Goal: Information Seeking & Learning: Learn about a topic

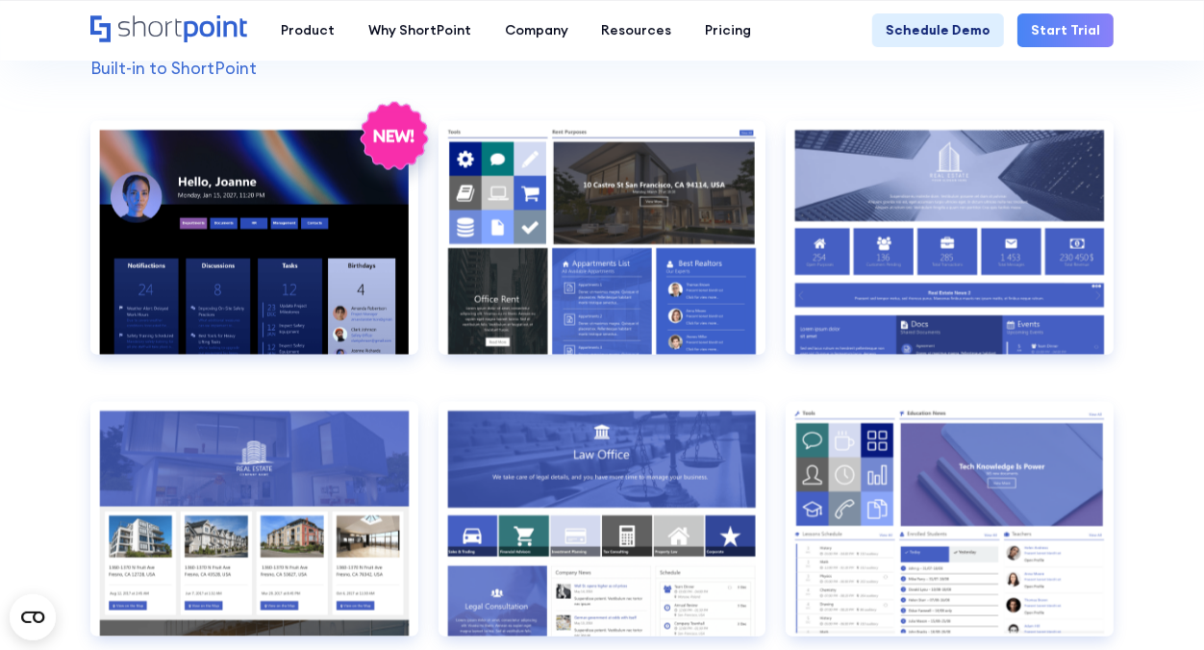
scroll to position [1494, 0]
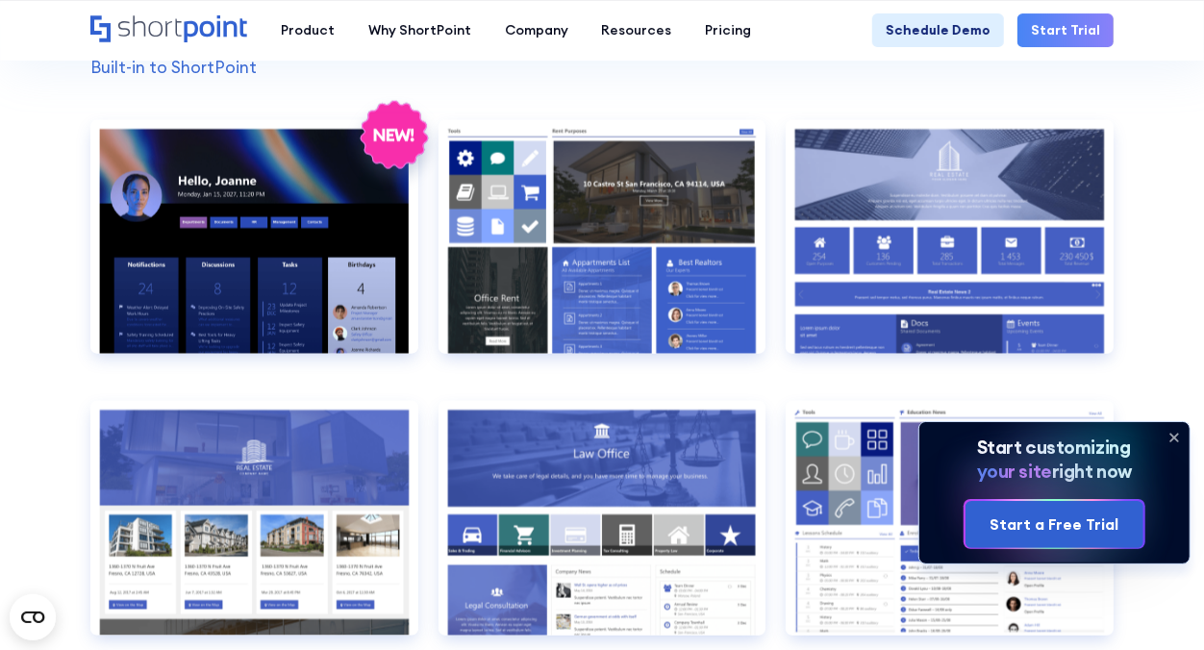
click at [1175, 439] on icon at bounding box center [1173, 437] width 31 height 31
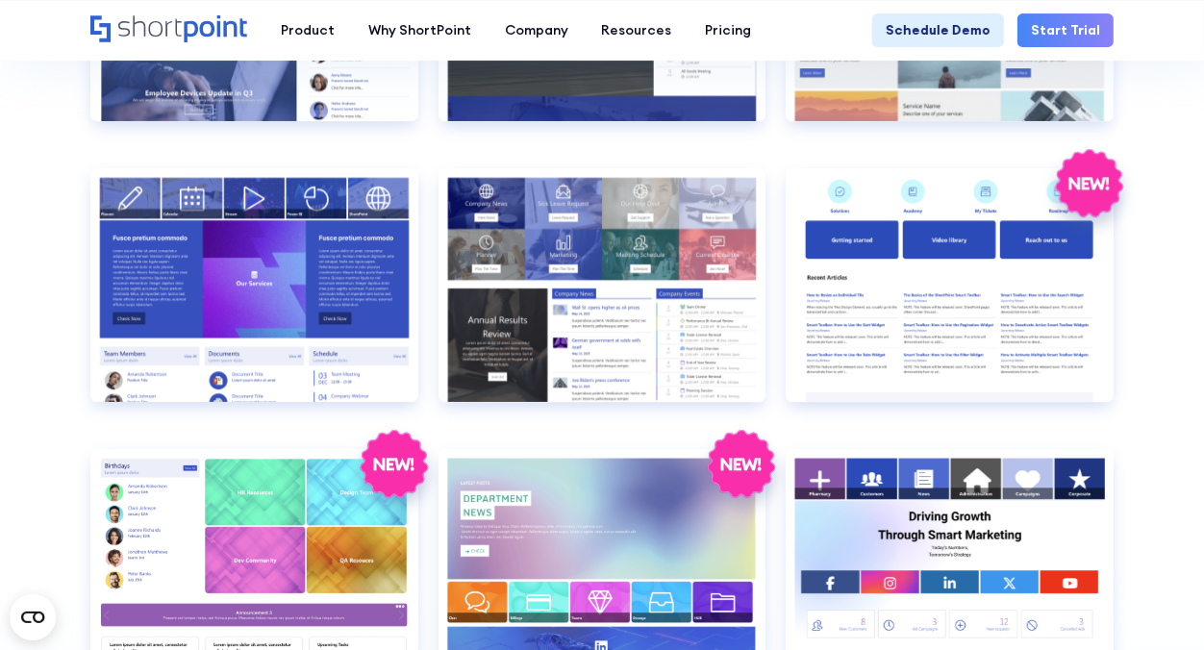
scroll to position [3421, 0]
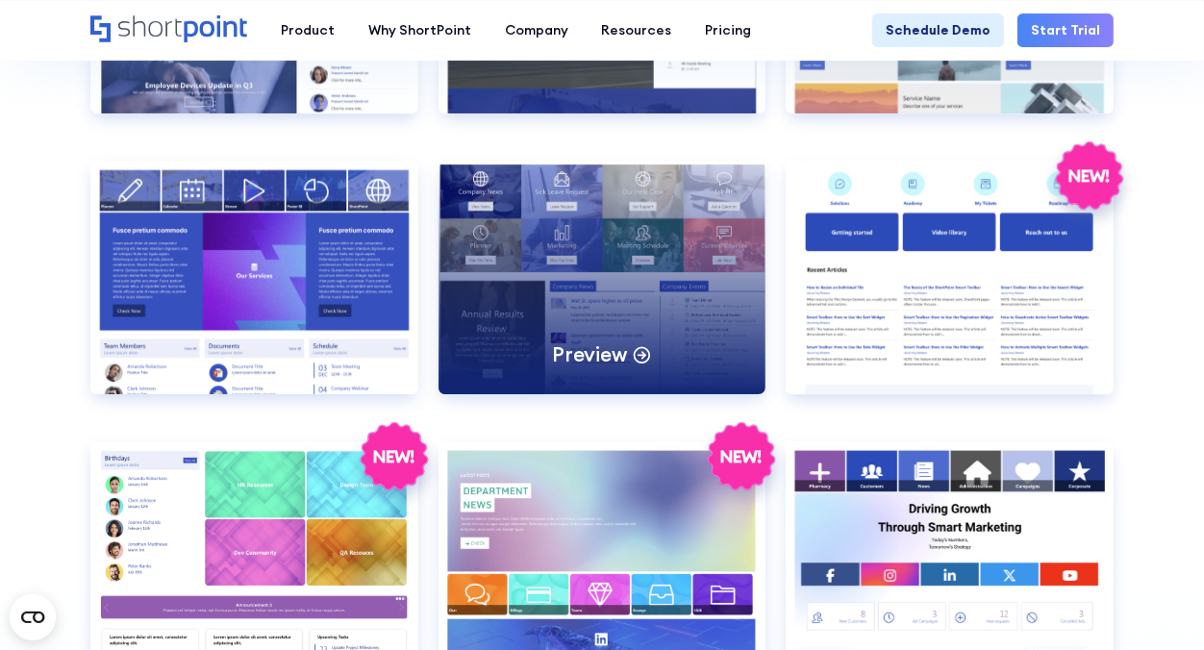
click at [639, 258] on div "Preview" at bounding box center [602, 278] width 328 height 234
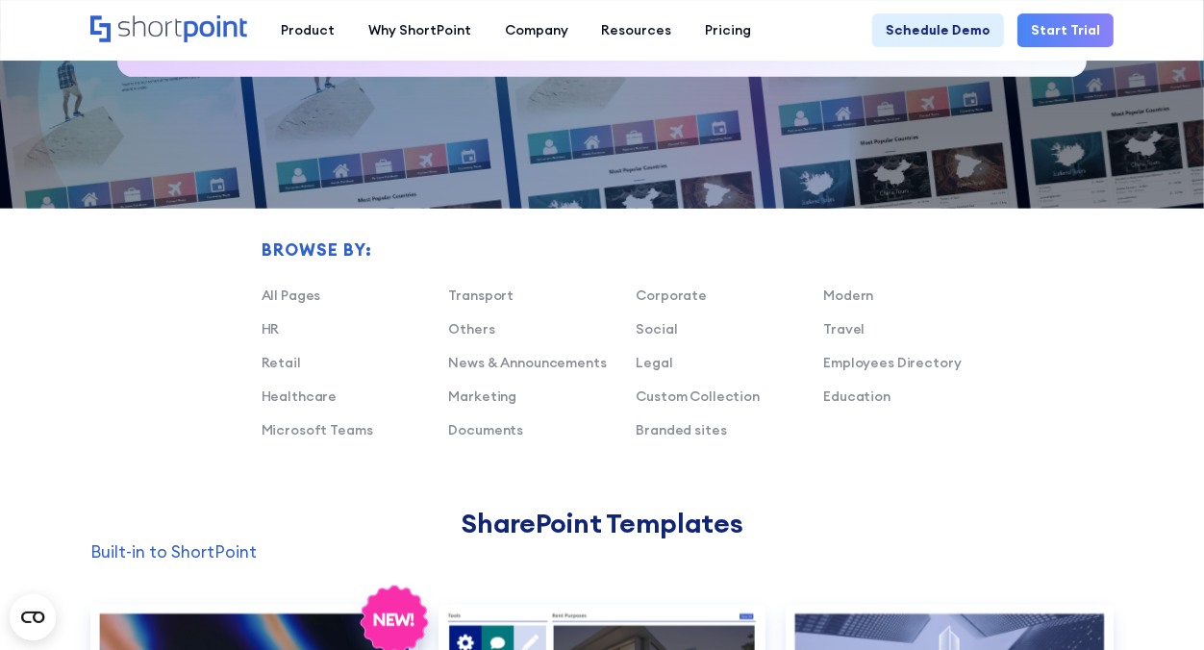
scroll to position [1012, 0]
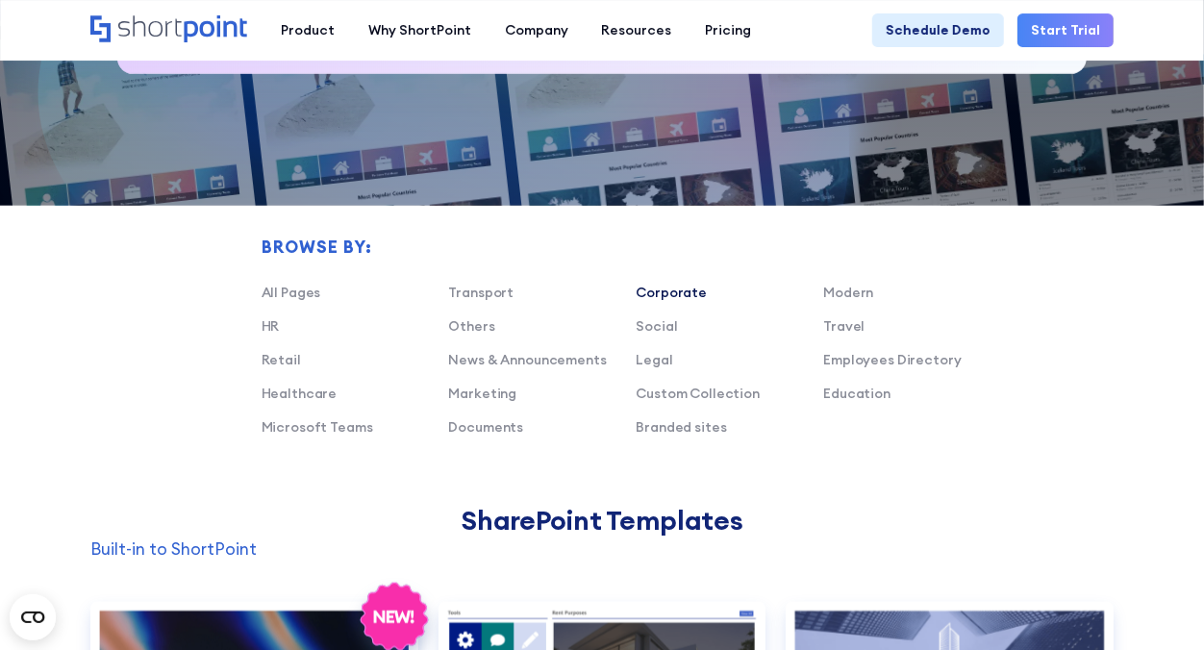
click at [664, 292] on link "Corporate" at bounding box center [670, 292] width 71 height 17
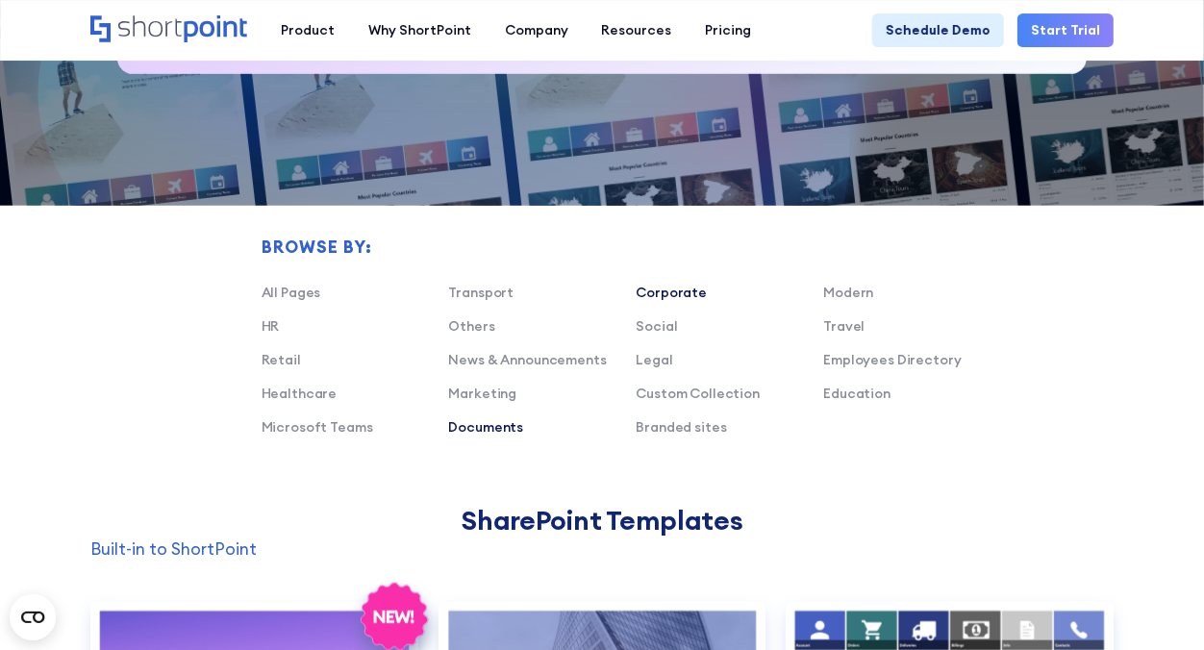
click at [501, 424] on link "Documents" at bounding box center [486, 426] width 75 height 17
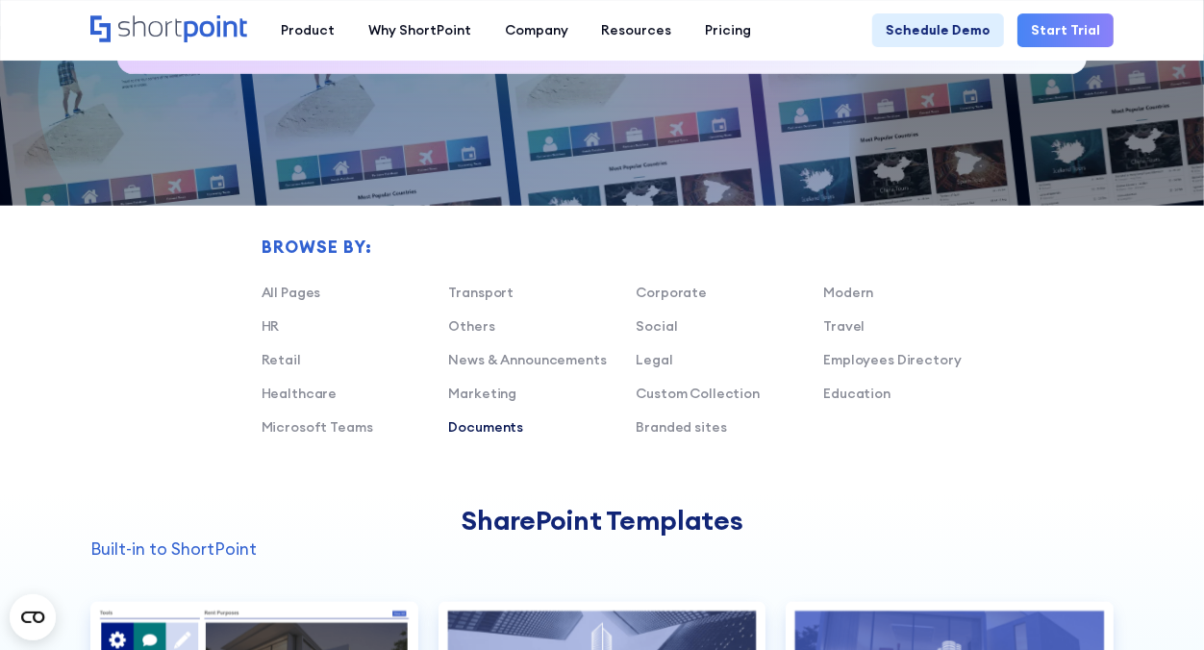
click at [501, 424] on link "Documents" at bounding box center [486, 426] width 75 height 17
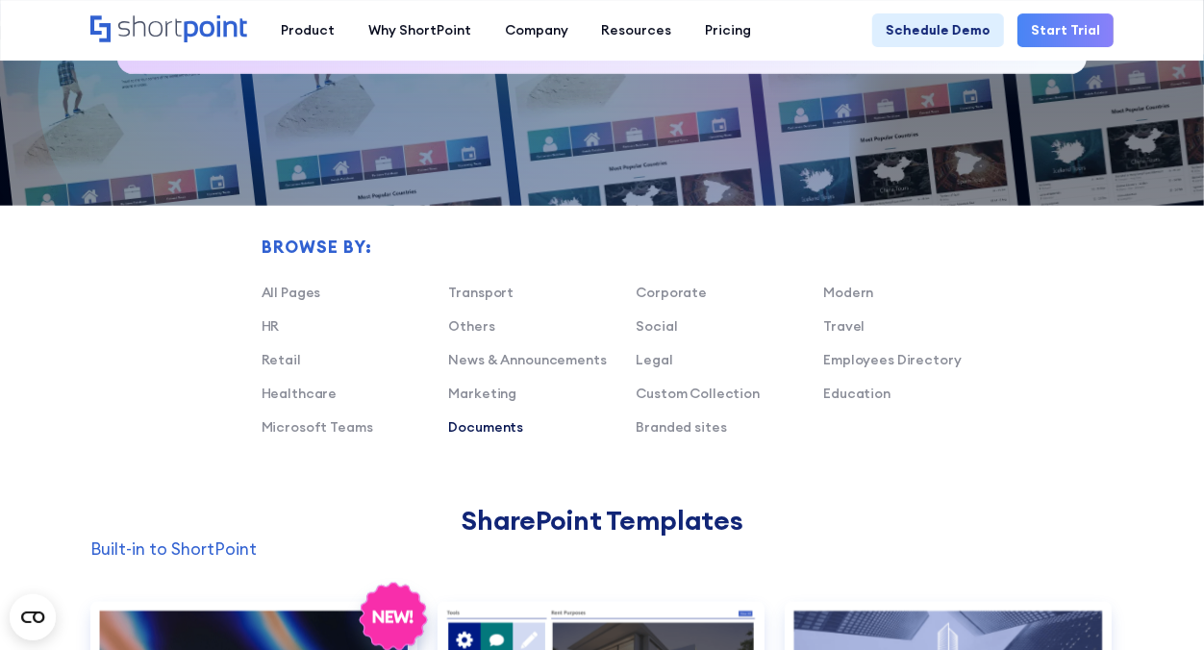
click at [501, 424] on link "Documents" at bounding box center [486, 426] width 75 height 17
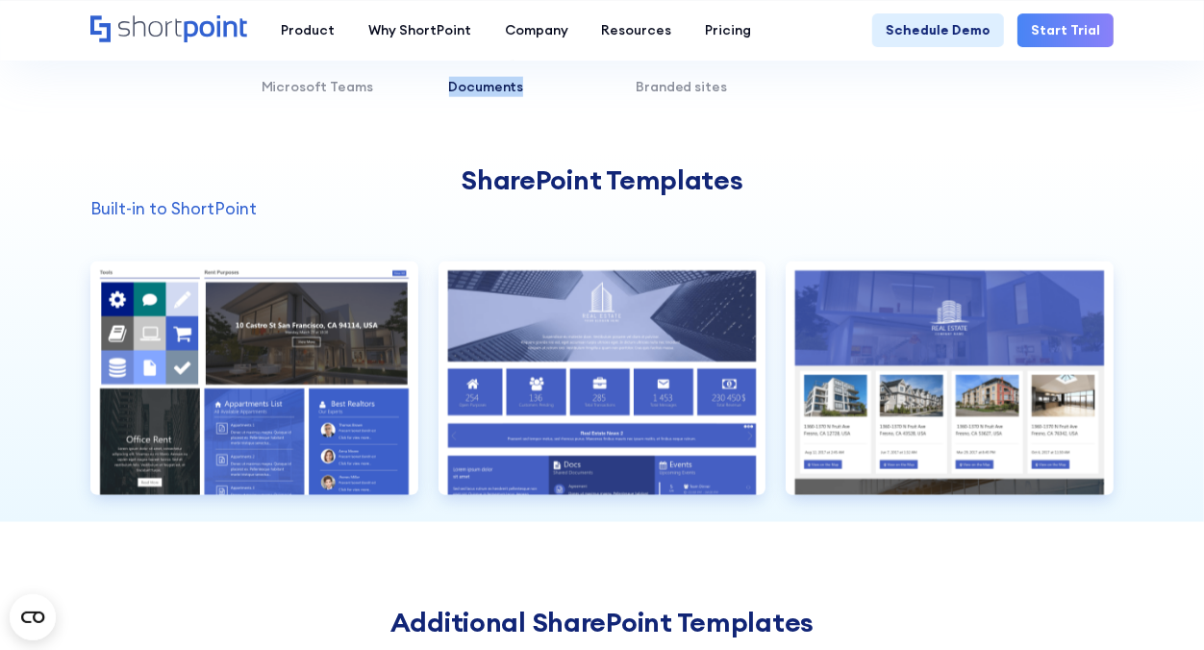
scroll to position [1354, 0]
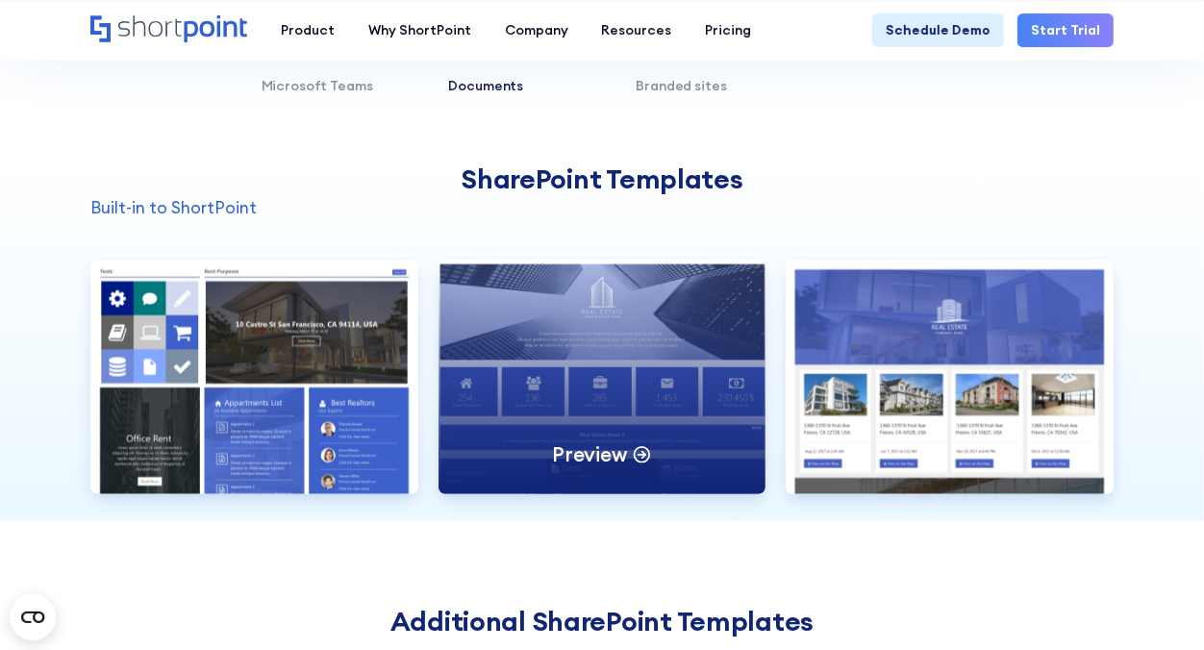
drag, startPoint x: 456, startPoint y: 519, endPoint x: 483, endPoint y: 467, distance: 58.5
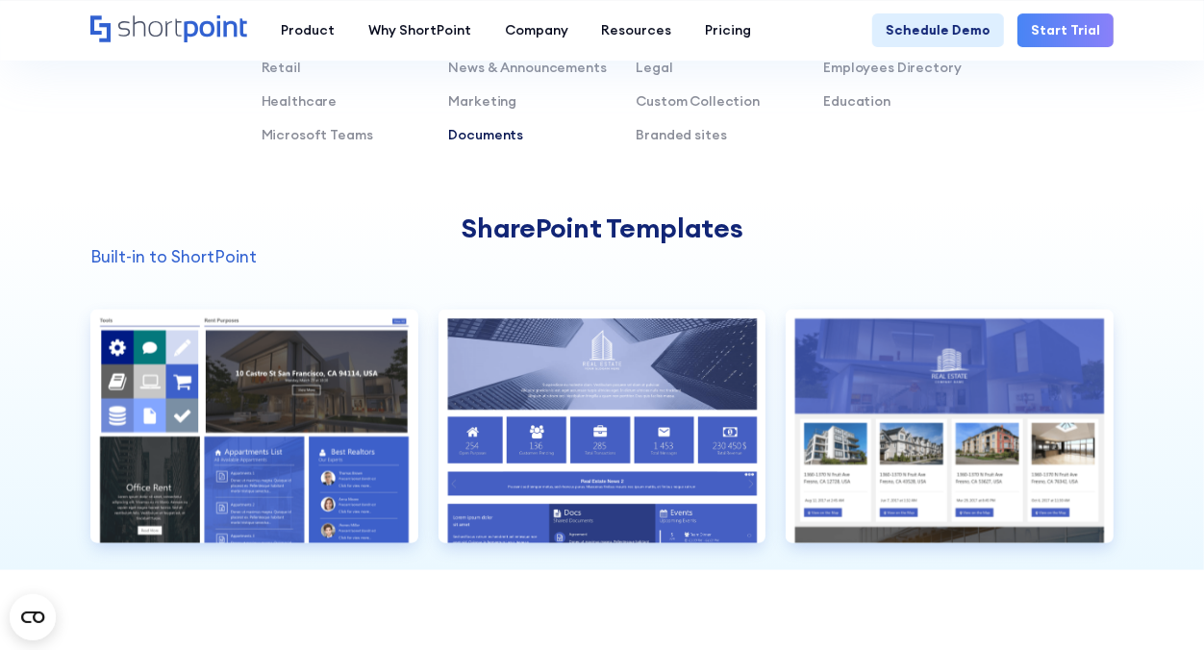
scroll to position [1303, 0]
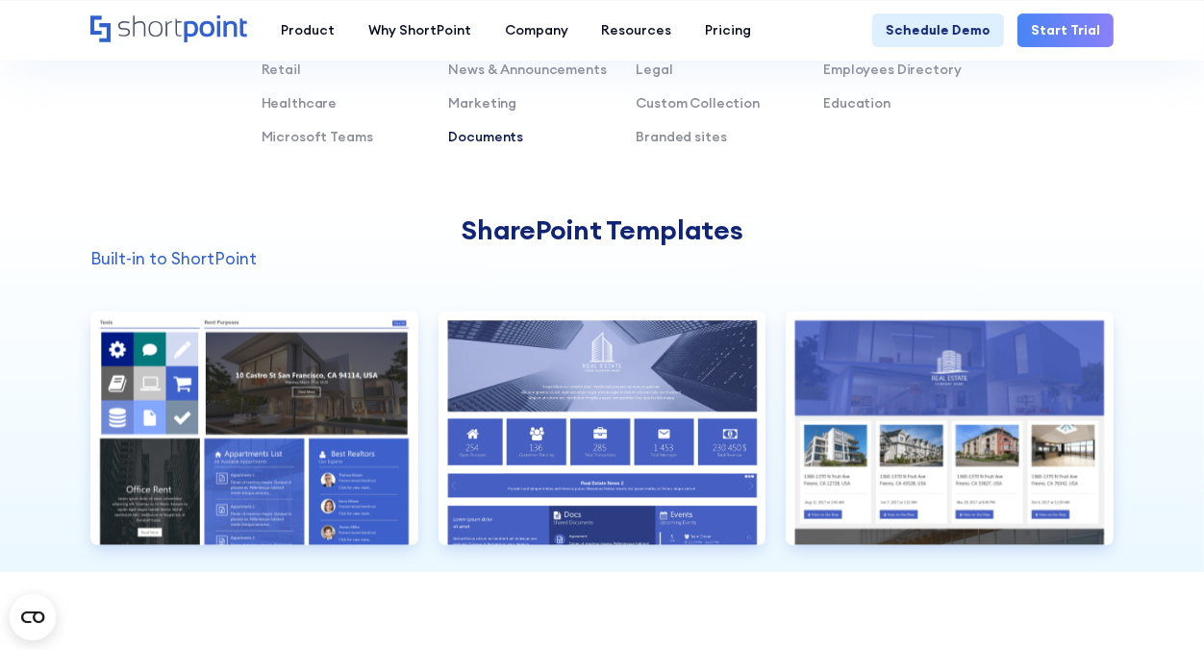
click at [491, 142] on link "Documents" at bounding box center [486, 136] width 75 height 17
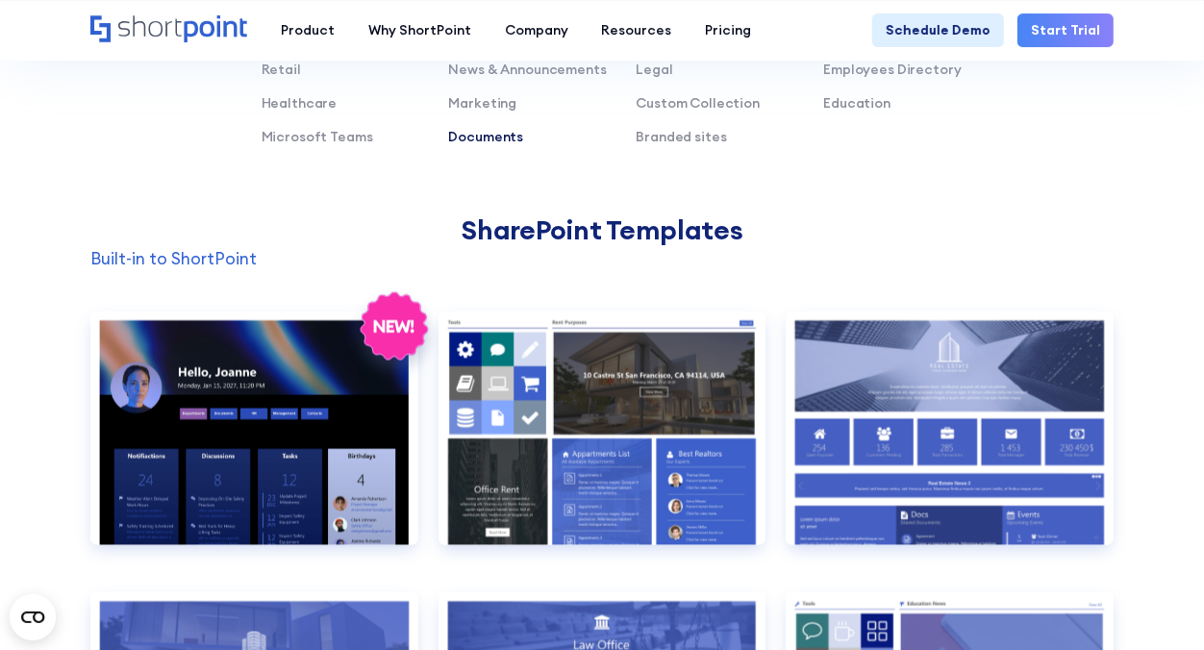
click at [491, 137] on link "Documents" at bounding box center [486, 136] width 75 height 17
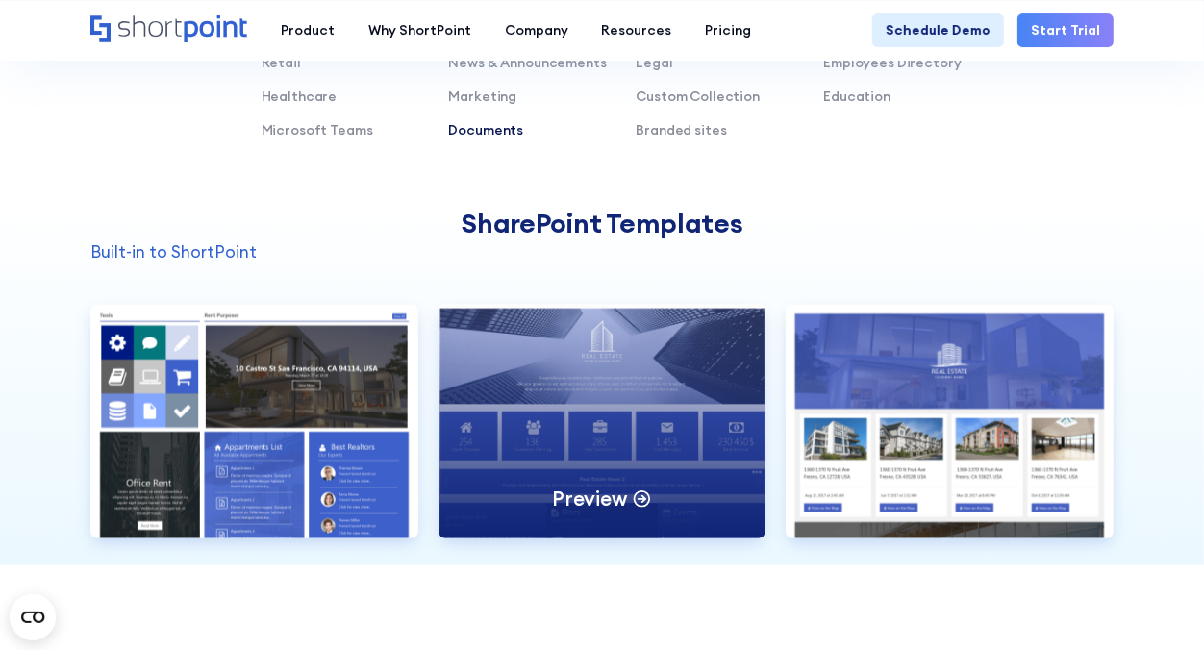
scroll to position [1300, 0]
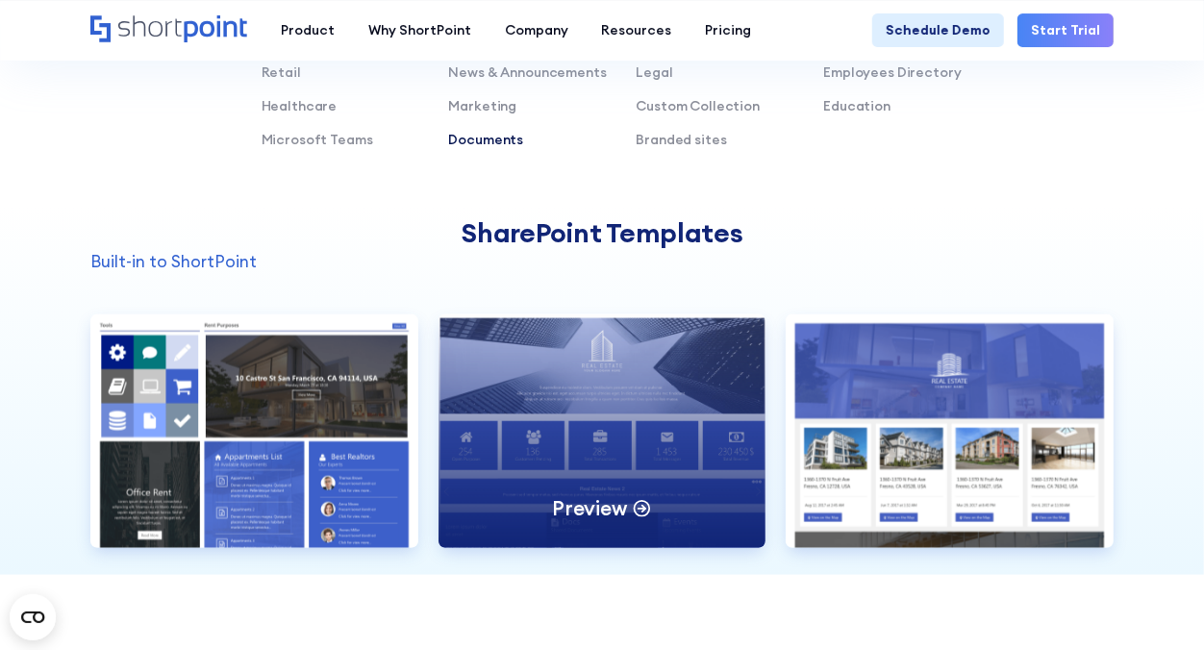
click at [599, 450] on div "Preview" at bounding box center [602, 431] width 328 height 234
